Goal: Task Accomplishment & Management: Use online tool/utility

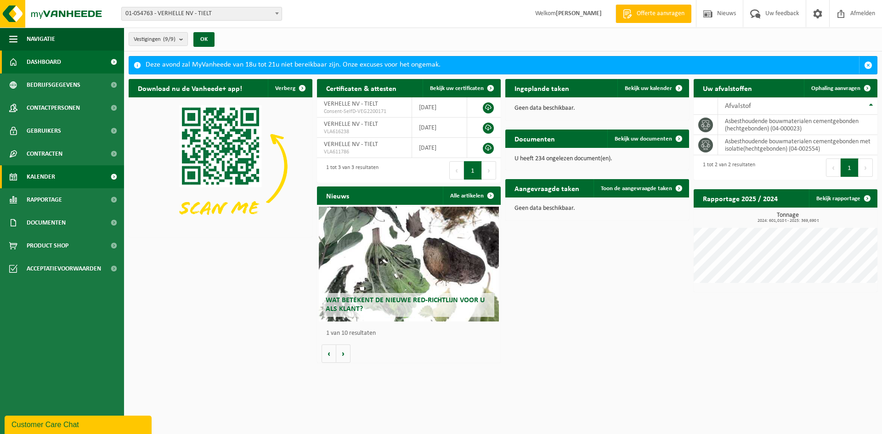
click at [38, 174] on span "Kalender" at bounding box center [41, 176] width 28 height 23
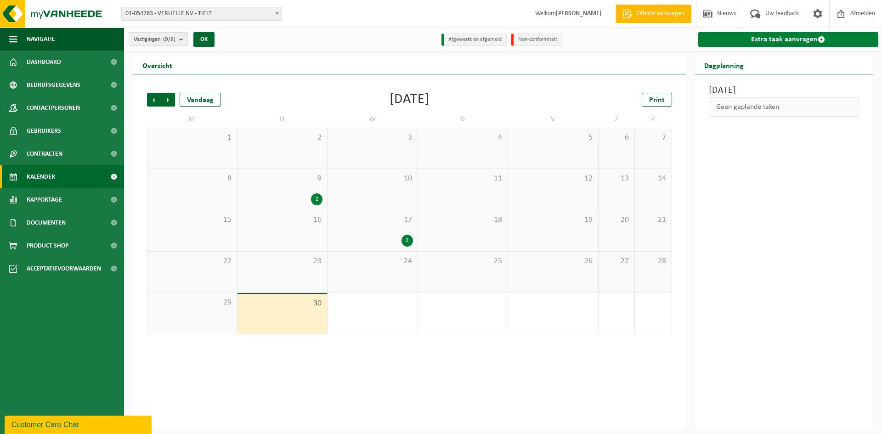
click at [803, 38] on link "Extra taak aanvragen" at bounding box center [788, 39] width 180 height 15
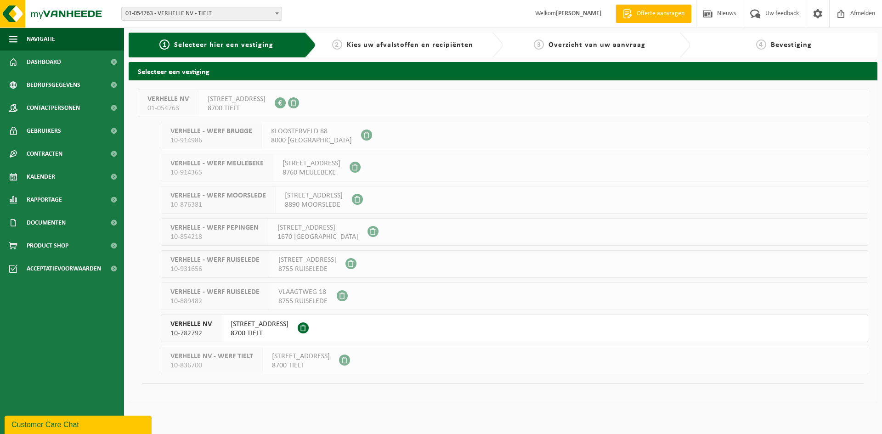
click at [258, 329] on span "8700 TIELT" at bounding box center [260, 333] width 58 height 9
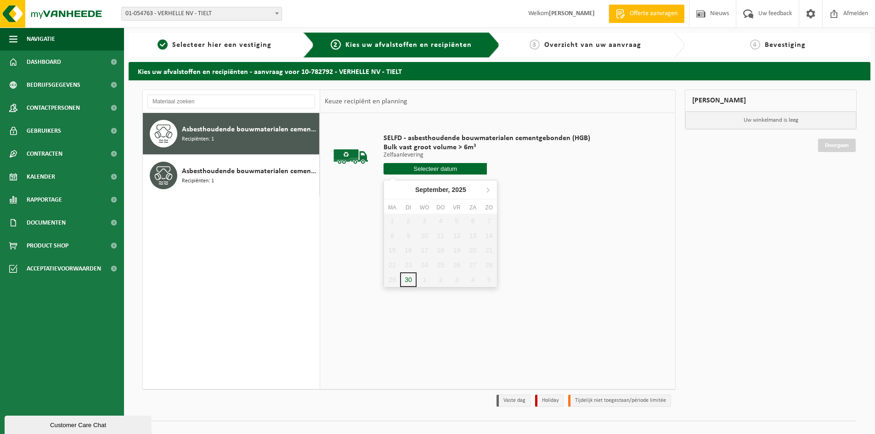
click at [458, 169] on input "text" at bounding box center [434, 168] width 103 height 11
click at [488, 189] on icon at bounding box center [488, 190] width 2 height 5
click at [423, 220] on div "1" at bounding box center [425, 221] width 16 height 15
type input "Van 2025-10-01"
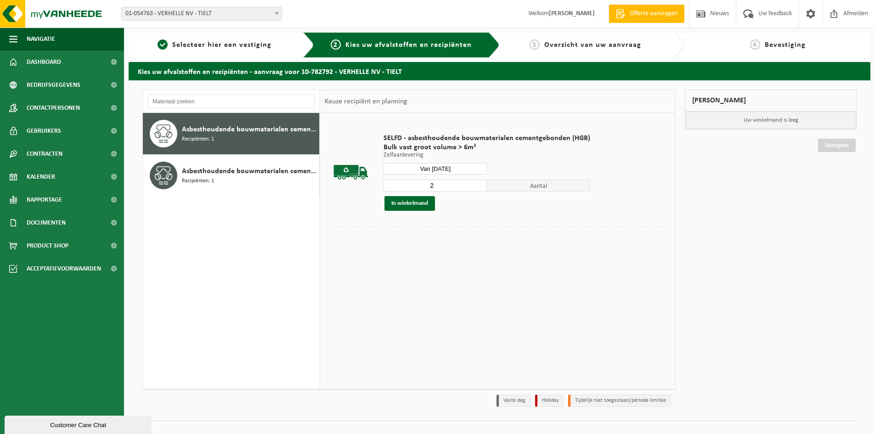
type input "2"
click at [478, 182] on input "2" at bounding box center [434, 186] width 103 height 12
click at [418, 203] on button "In winkelmand" at bounding box center [409, 203] width 51 height 15
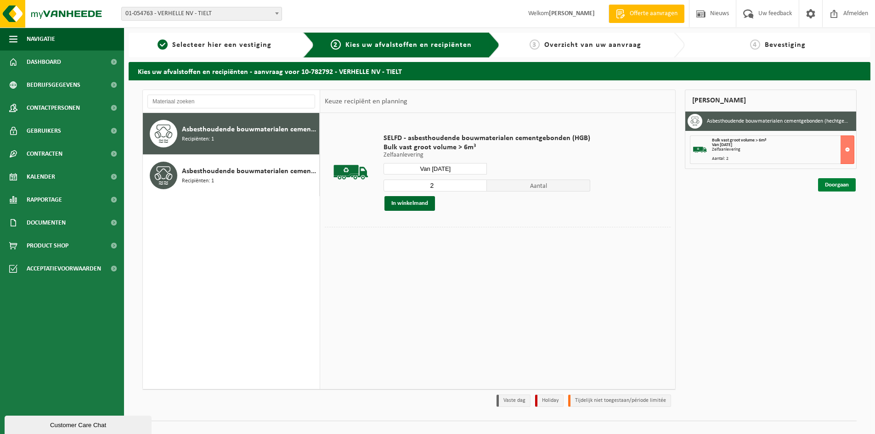
click at [837, 184] on link "Doorgaan" at bounding box center [837, 184] width 38 height 13
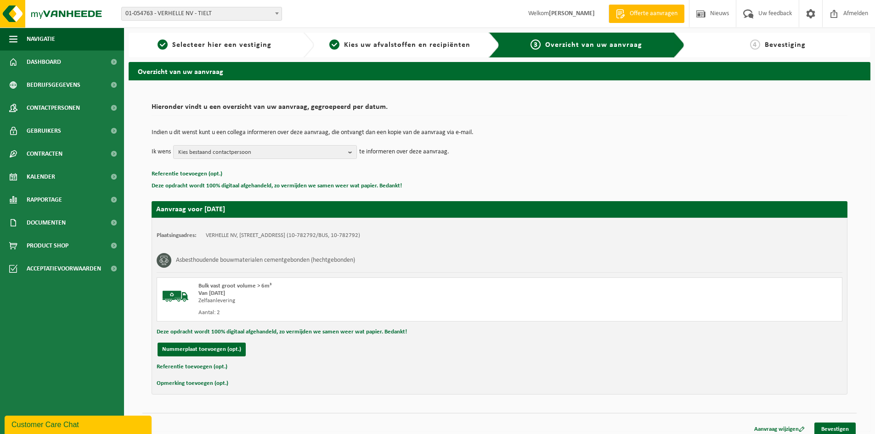
scroll to position [7, 0]
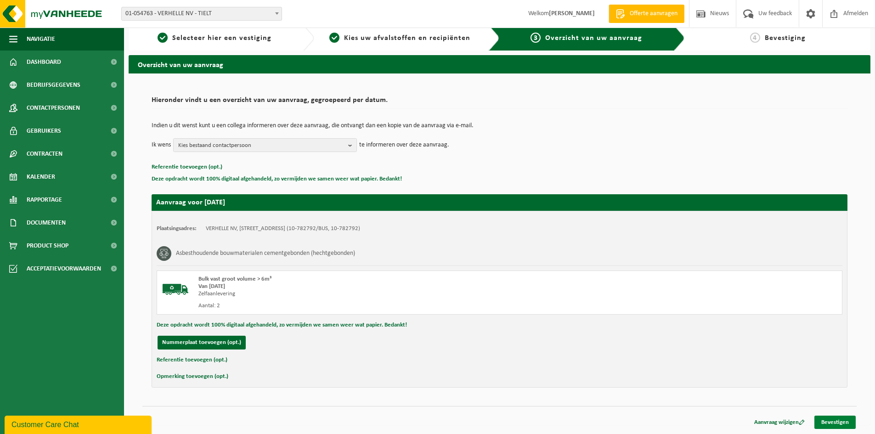
click at [834, 422] on link "Bevestigen" at bounding box center [834, 422] width 41 height 13
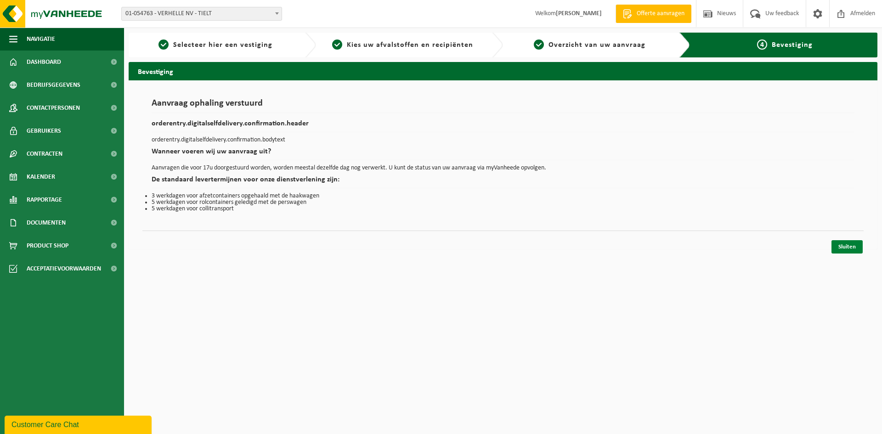
click at [845, 245] on link "Sluiten" at bounding box center [846, 246] width 31 height 13
